Goal: Task Accomplishment & Management: Use online tool/utility

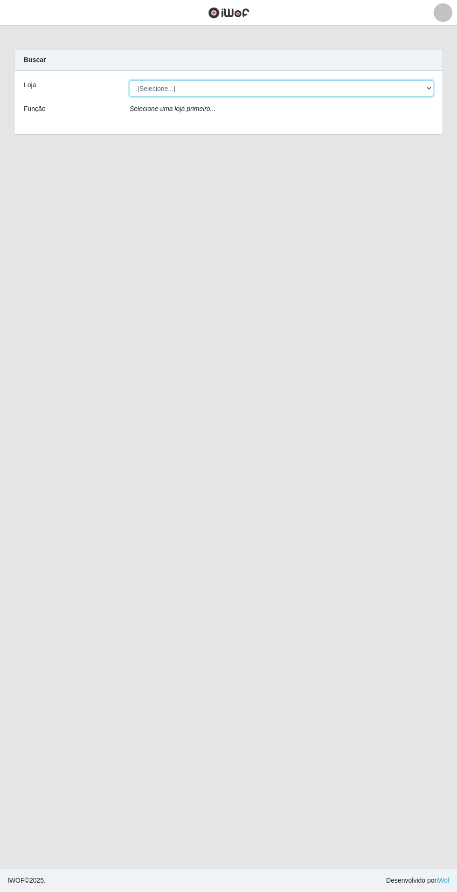
click at [391, 83] on select "[Selecione...] Atacado Vem - Loja 31 [GEOGRAPHIC_DATA]" at bounding box center [282, 88] width 304 height 16
select select "437"
click at [130, 80] on select "[Selecione...] Atacado Vem - Loja 31 [GEOGRAPHIC_DATA]" at bounding box center [282, 88] width 304 height 16
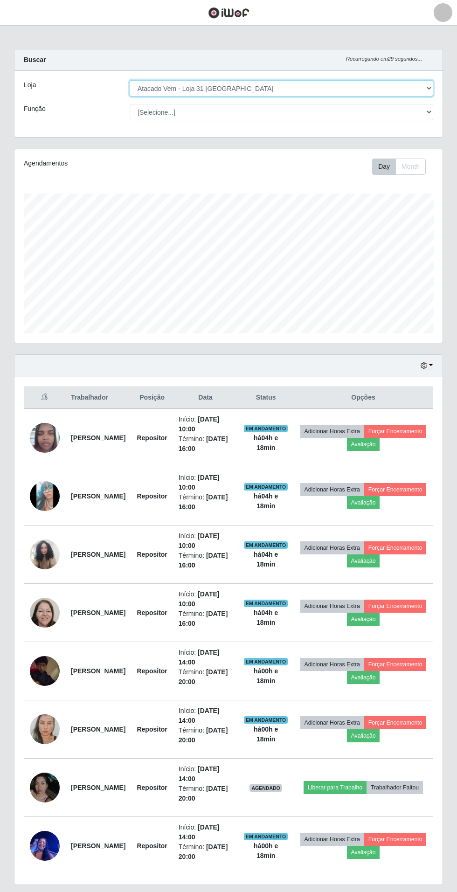
scroll to position [193, 428]
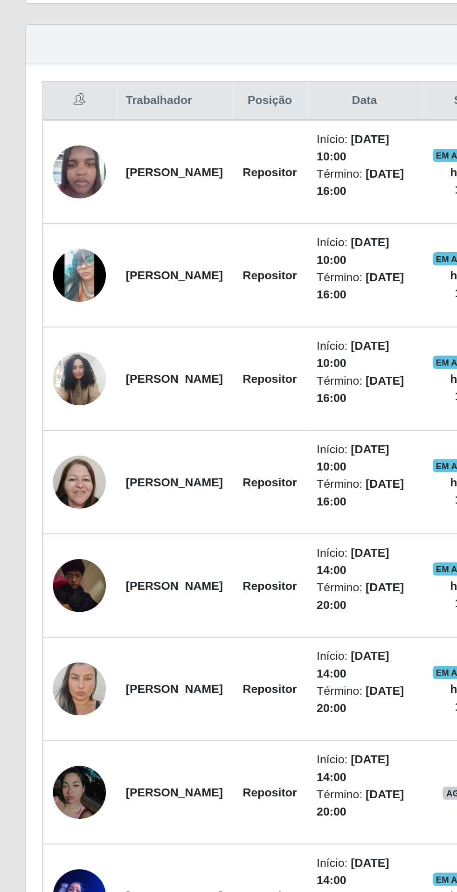
click at [51, 794] on img at bounding box center [45, 787] width 30 height 53
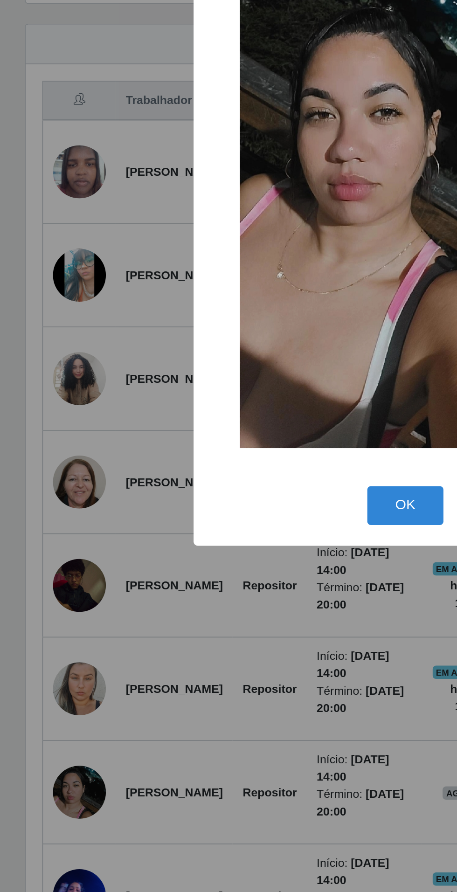
click at [123, 816] on div "× OK Cancel" at bounding box center [228, 446] width 457 height 892
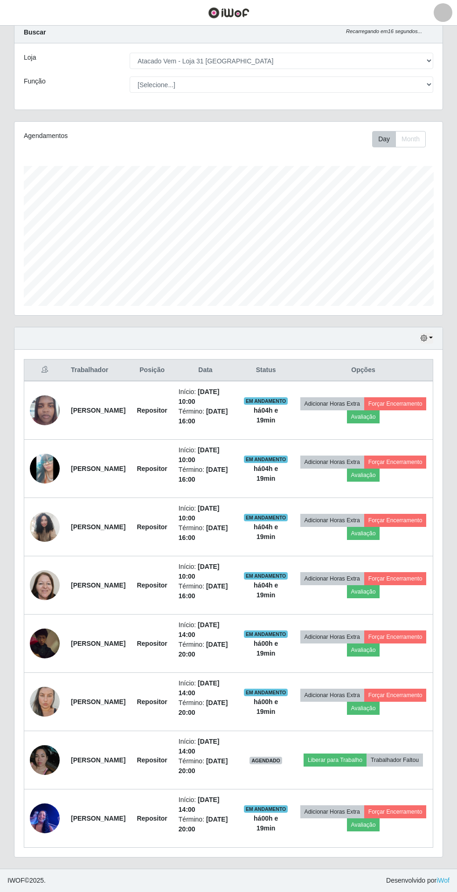
scroll to position [59, 0]
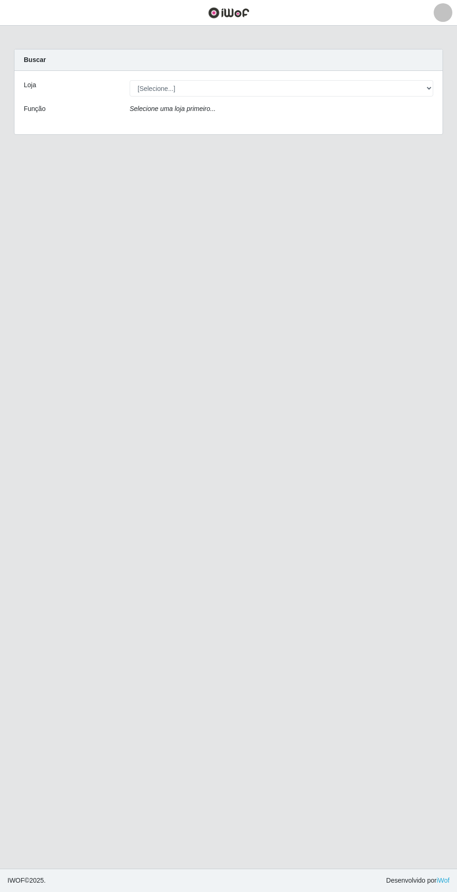
click at [411, 112] on div "Selecione uma loja primeiro..." at bounding box center [282, 111] width 318 height 14
click at [411, 94] on select "[Selecione...] Atacado Vem - Loja 31 [GEOGRAPHIC_DATA]" at bounding box center [282, 88] width 304 height 16
select select "437"
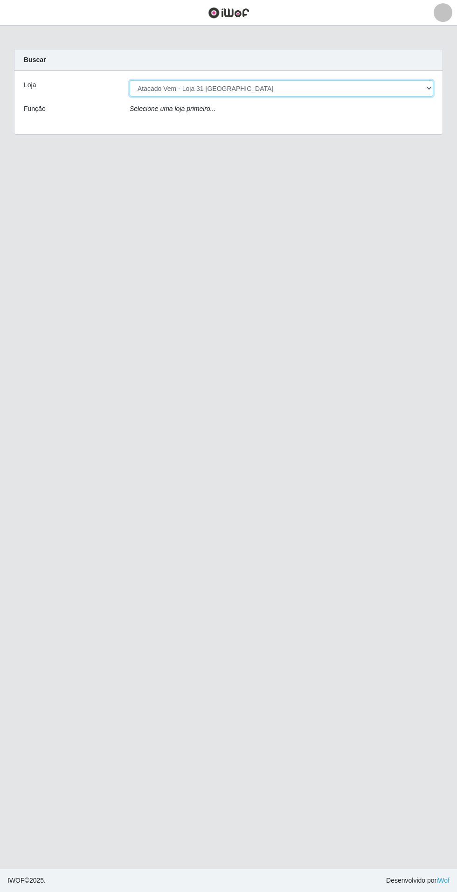
click at [130, 80] on select "[Selecione...] Atacado Vem - Loja 31 [GEOGRAPHIC_DATA]" at bounding box center [282, 88] width 304 height 16
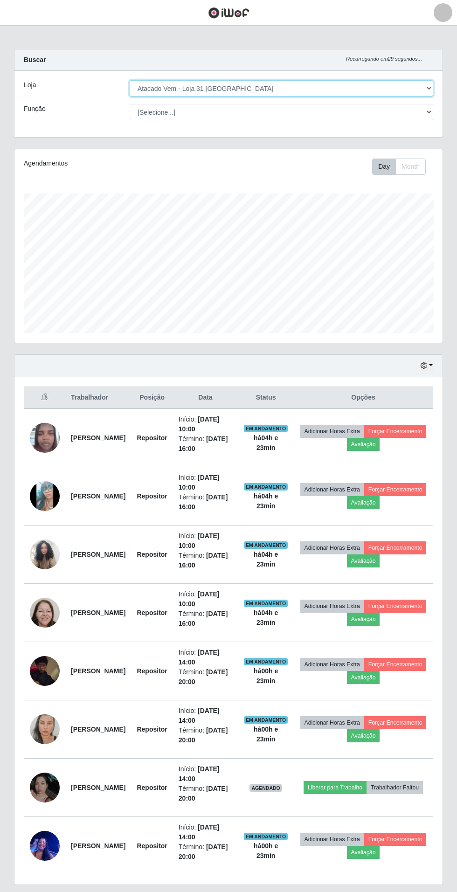
scroll to position [193, 428]
click at [42, 726] on img at bounding box center [45, 729] width 30 height 49
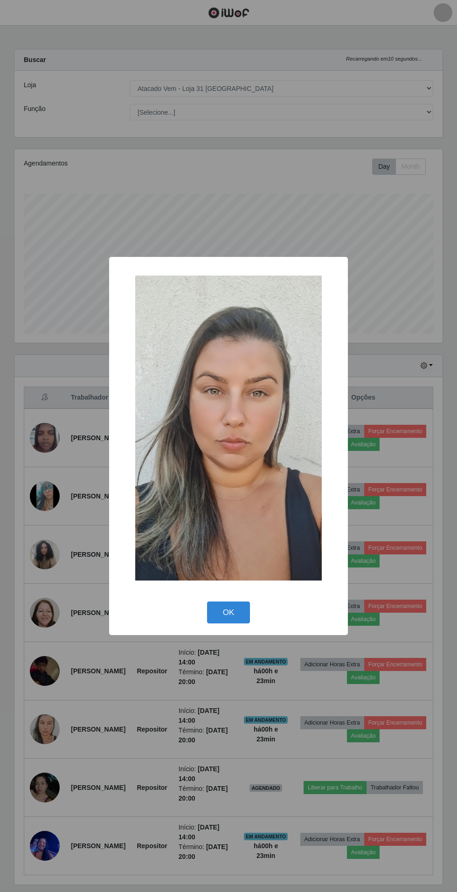
click at [249, 624] on button "OK" at bounding box center [228, 613] width 43 height 22
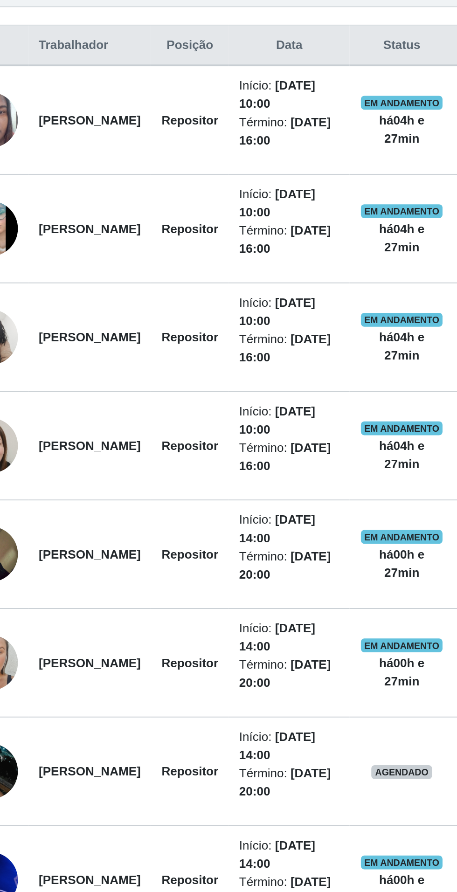
scroll to position [65, 0]
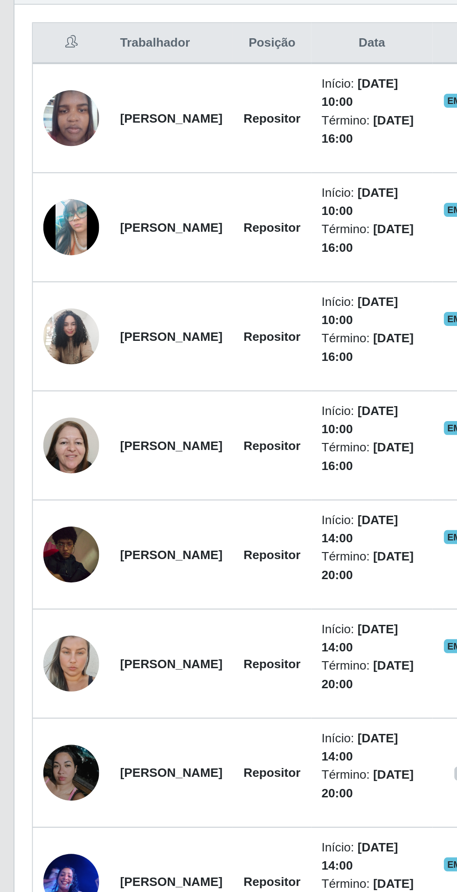
click at [43, 734] on img at bounding box center [45, 760] width 30 height 53
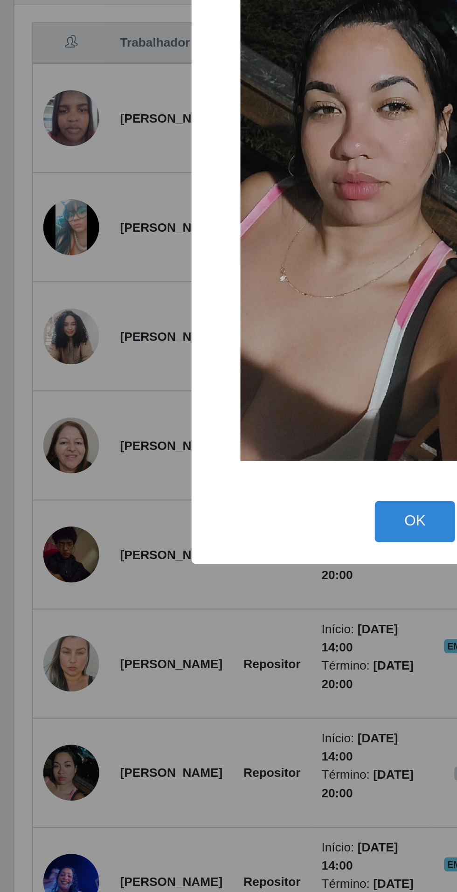
click at [134, 739] on div "× OK Cancel" at bounding box center [228, 446] width 457 height 892
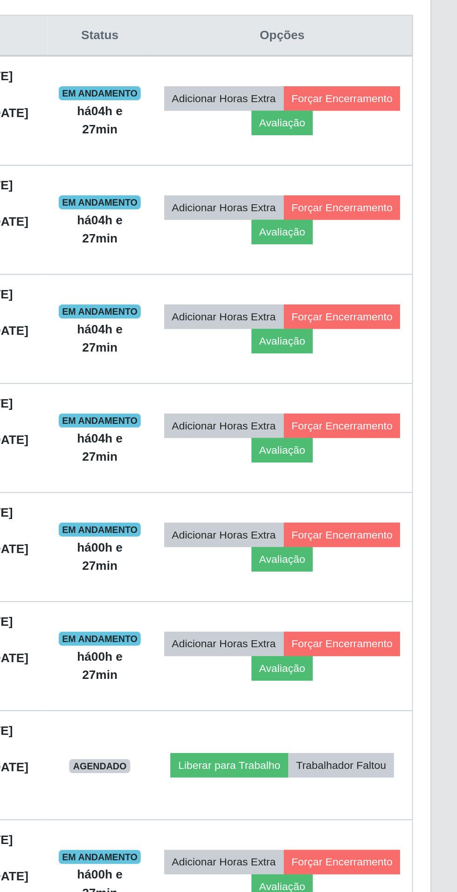
scroll to position [62, 0]
click at [367, 754] on button "Liberar para Trabalho" at bounding box center [335, 760] width 63 height 13
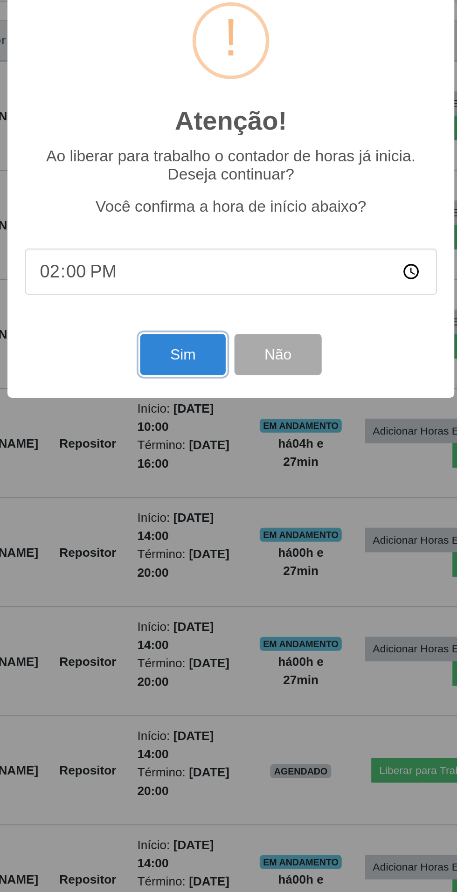
click at [199, 530] on button "Sim" at bounding box center [202, 538] width 45 height 22
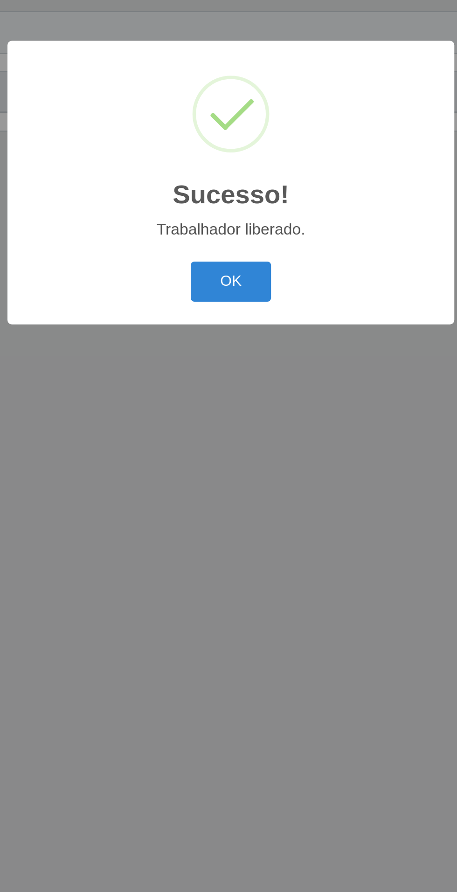
scroll to position [0, 0]
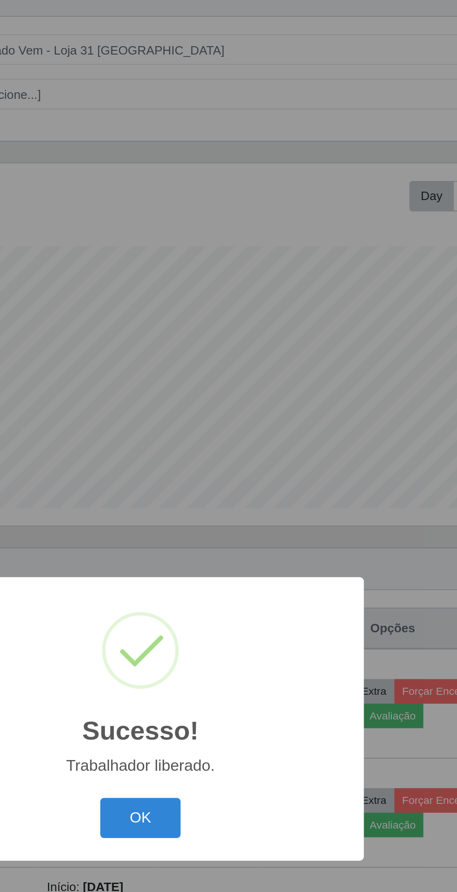
click at [231, 496] on button "OK" at bounding box center [228, 499] width 43 height 22
